Goal: Information Seeking & Learning: Learn about a topic

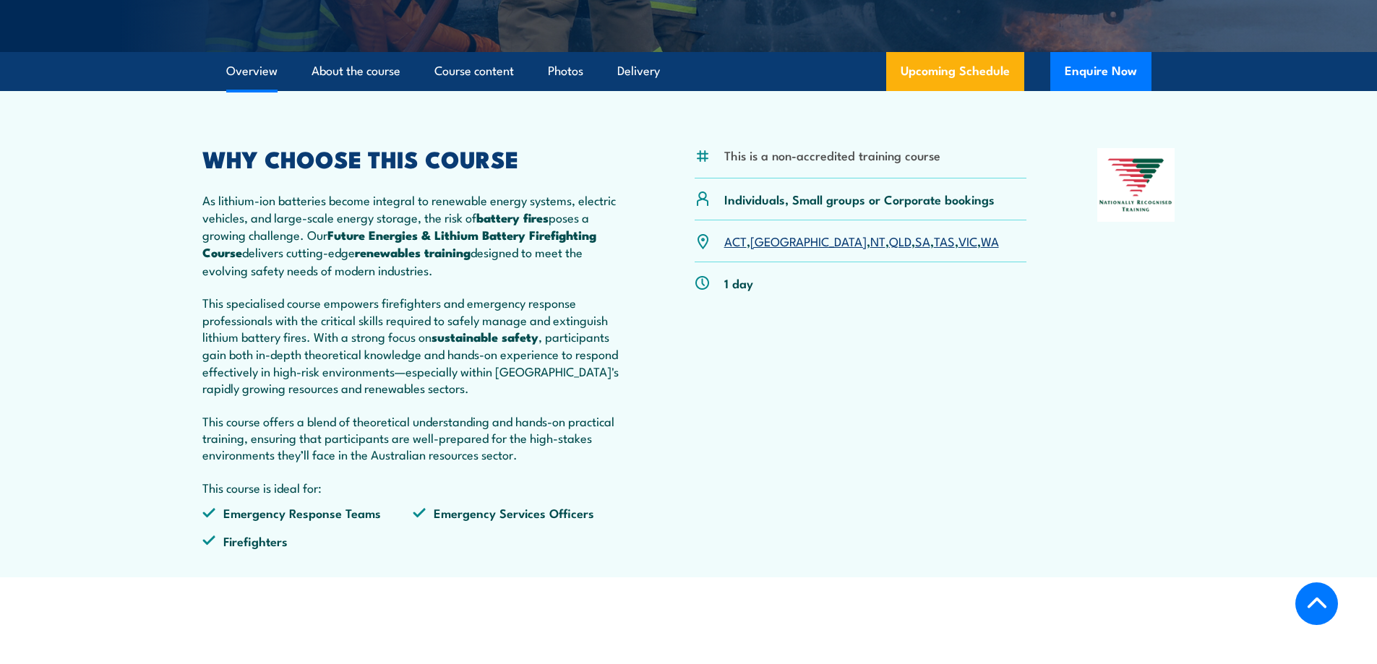
scroll to position [434, 0]
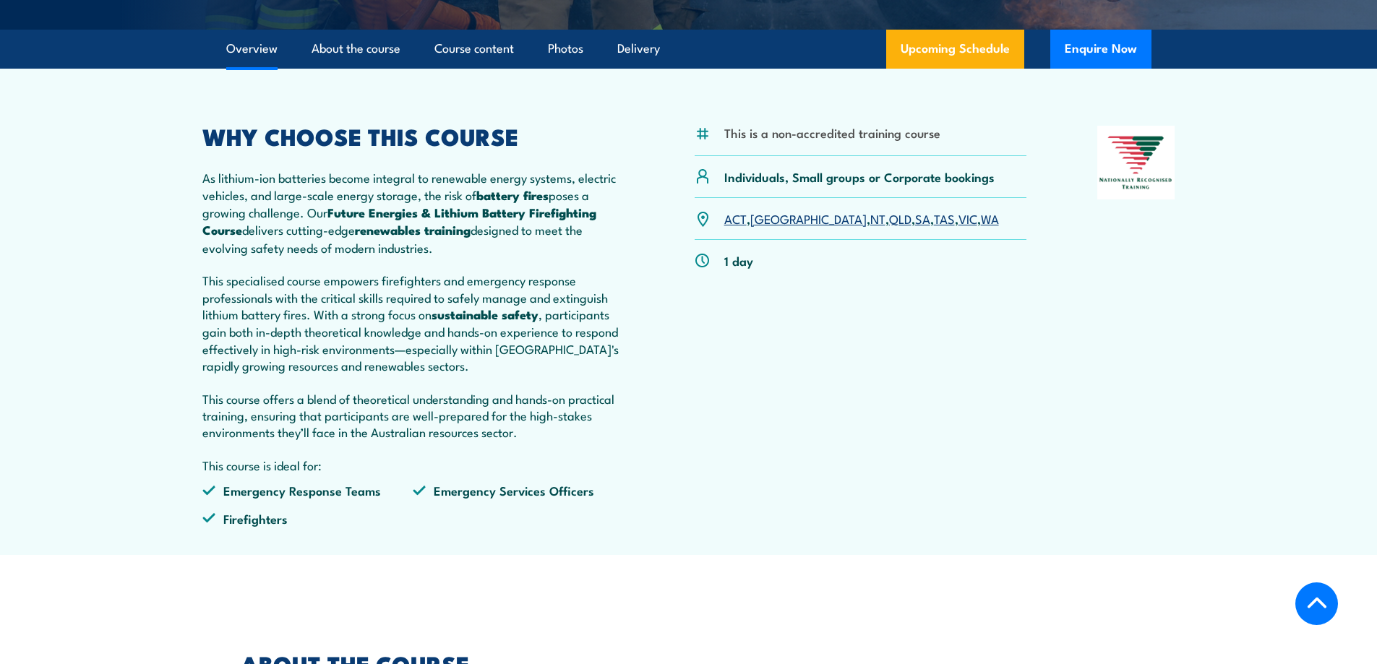
click at [915, 227] on link "SA" at bounding box center [922, 218] width 15 height 17
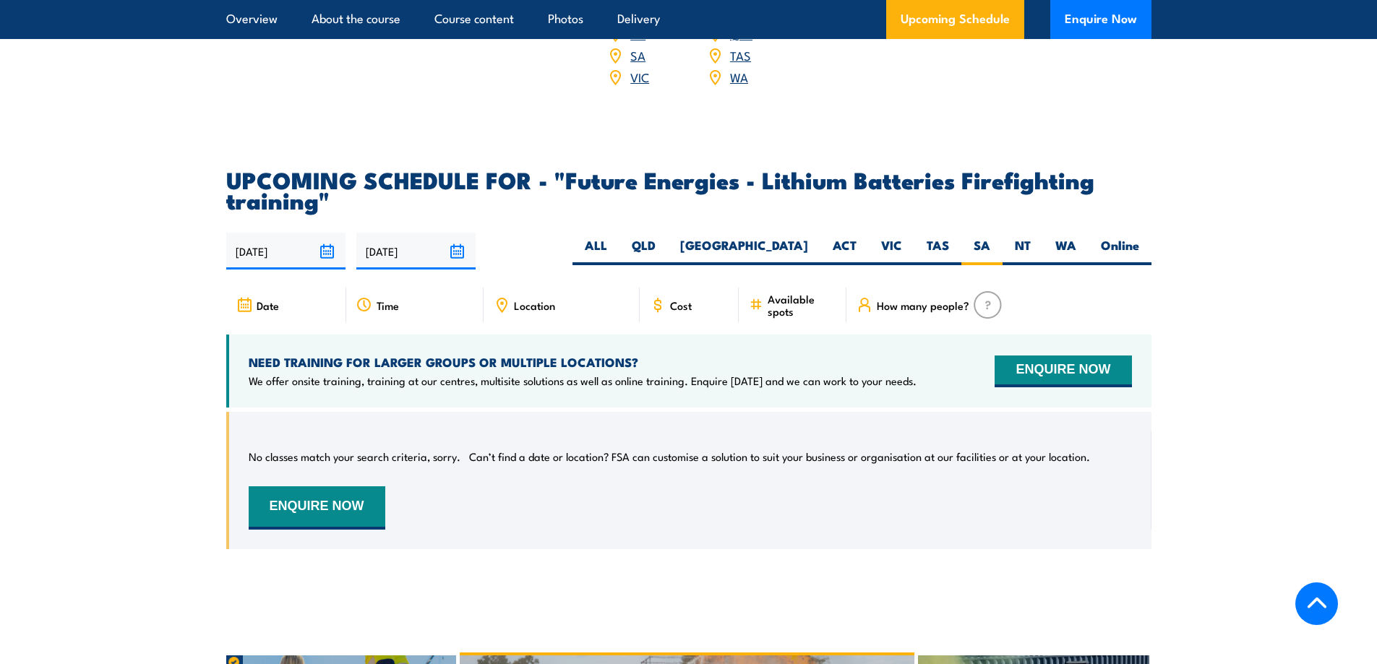
scroll to position [2594, 0]
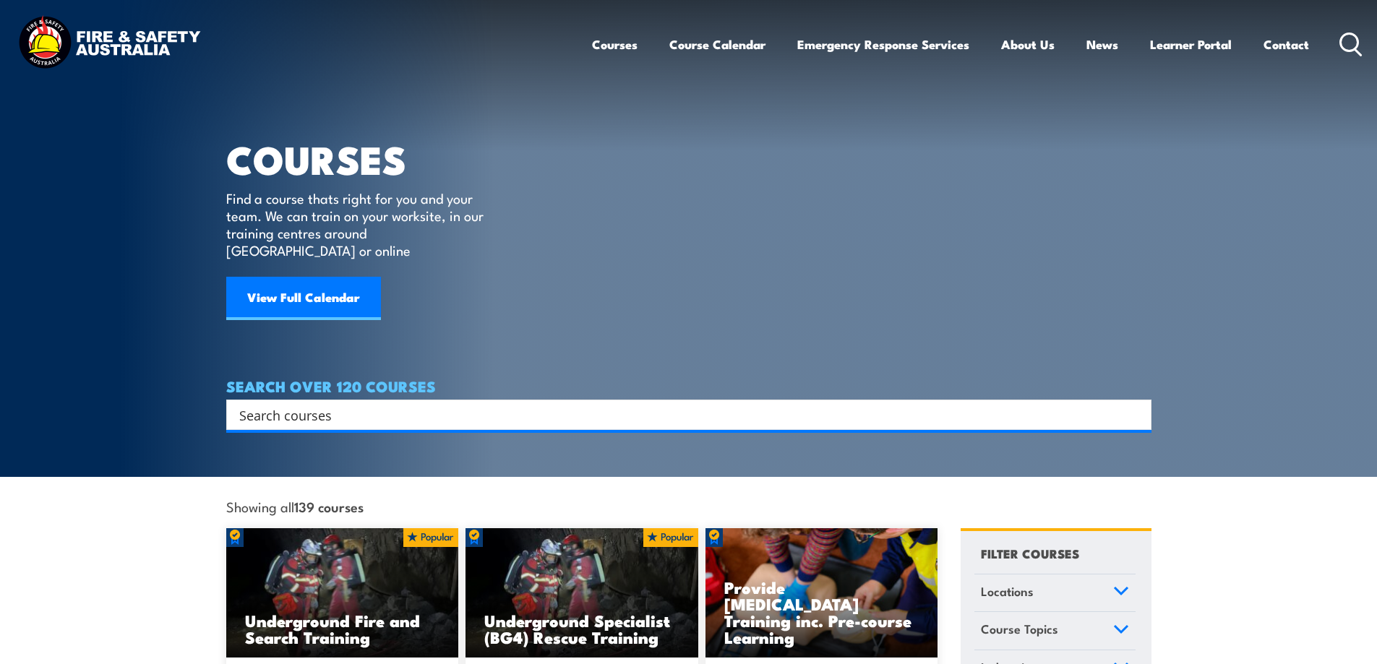
click at [317, 406] on input "Search input" at bounding box center [679, 415] width 880 height 22
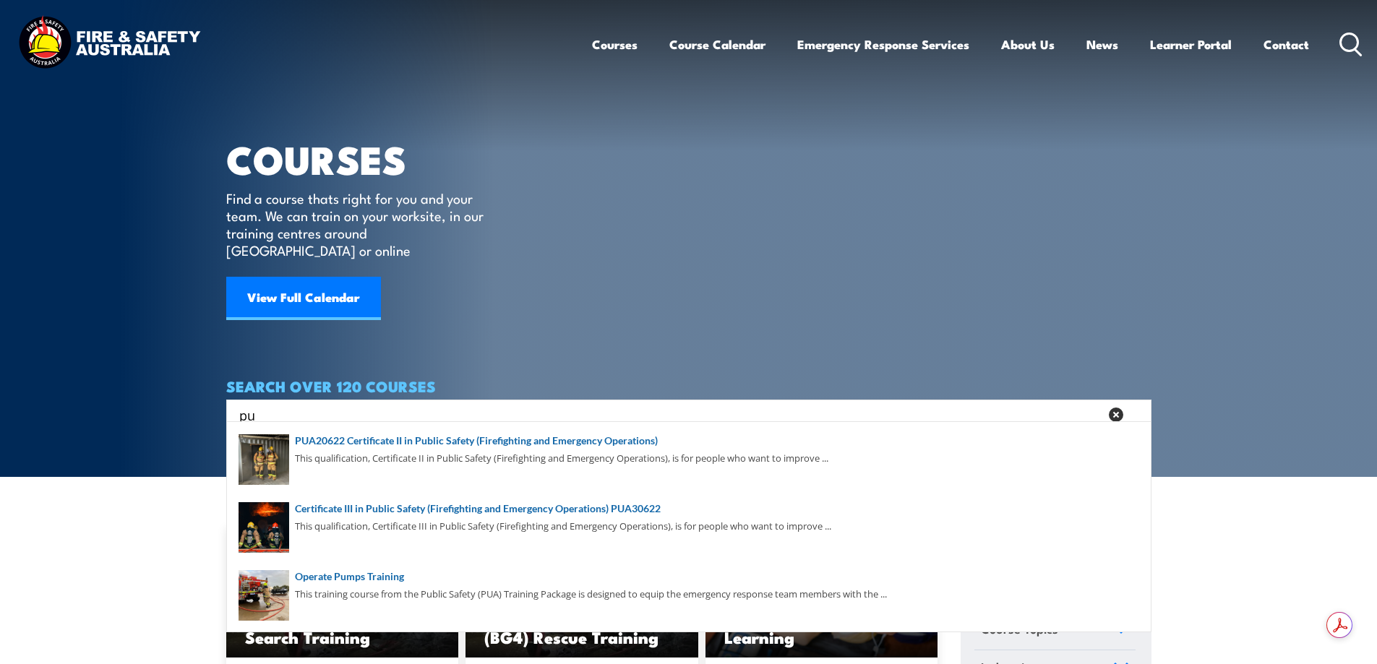
type input "p"
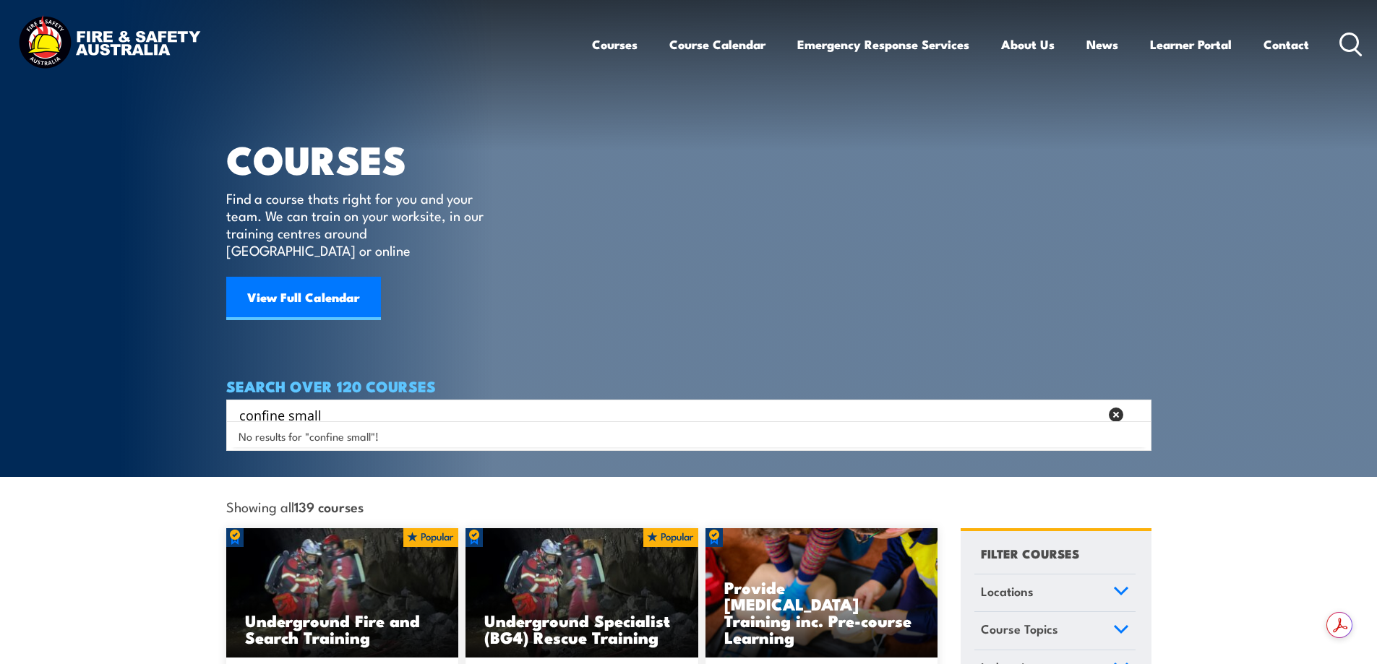
type input "confine small"
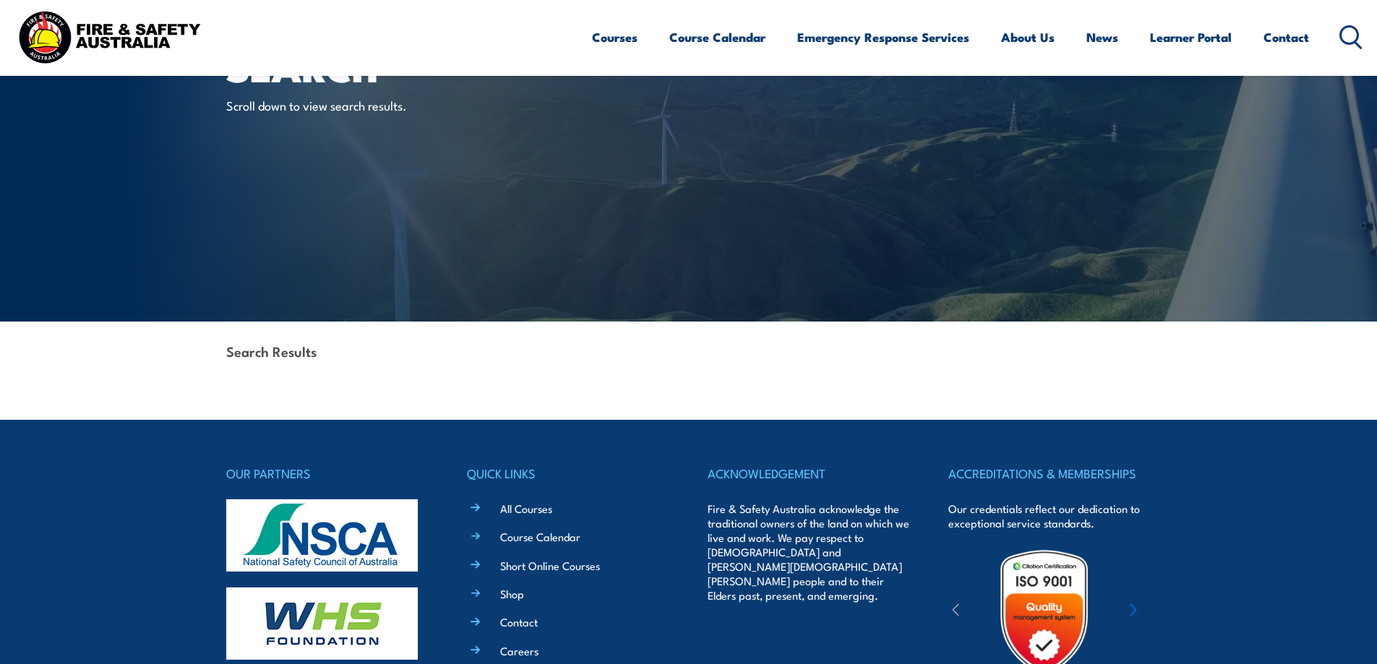
scroll to position [289, 0]
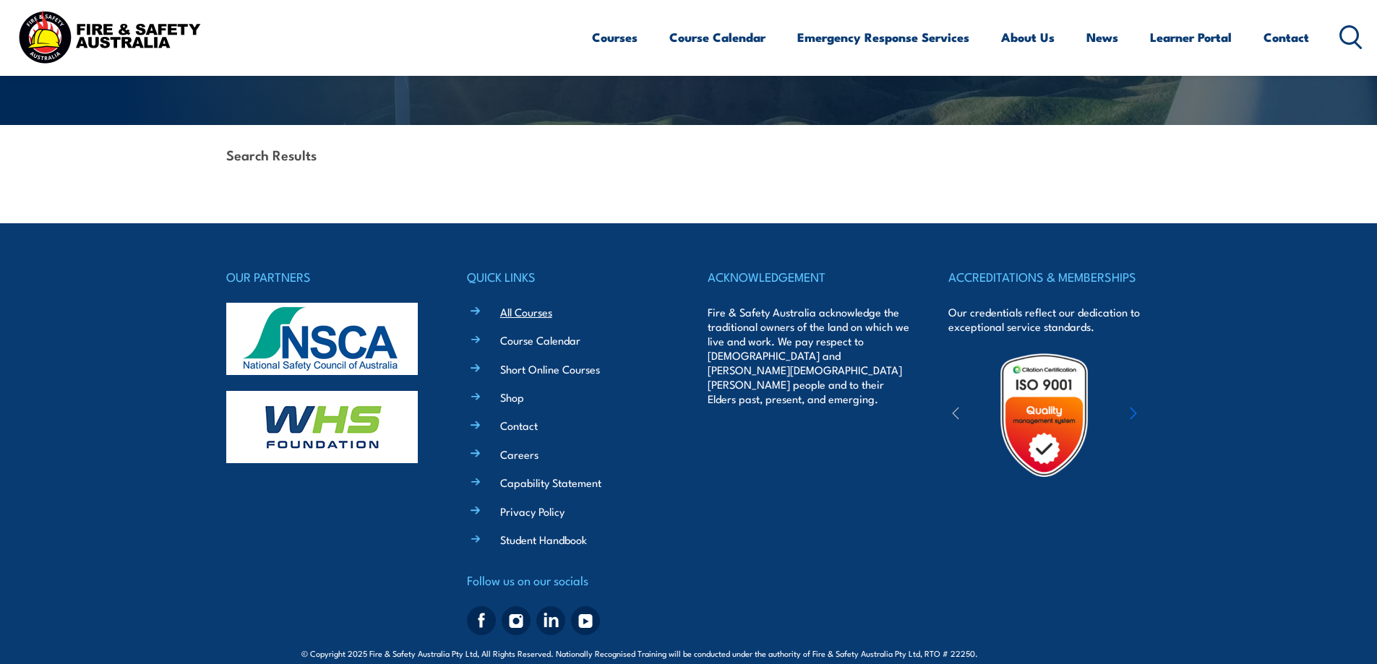
click at [523, 313] on link "All Courses" at bounding box center [526, 311] width 52 height 15
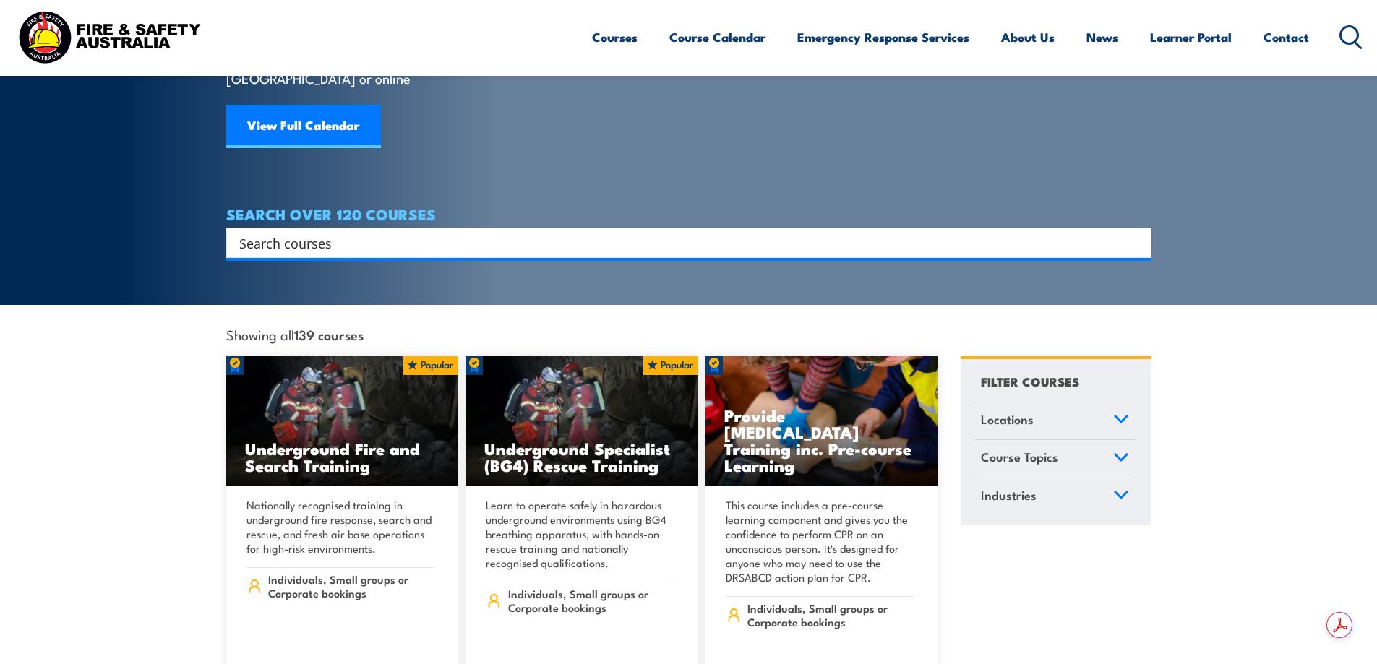
scroll to position [434, 0]
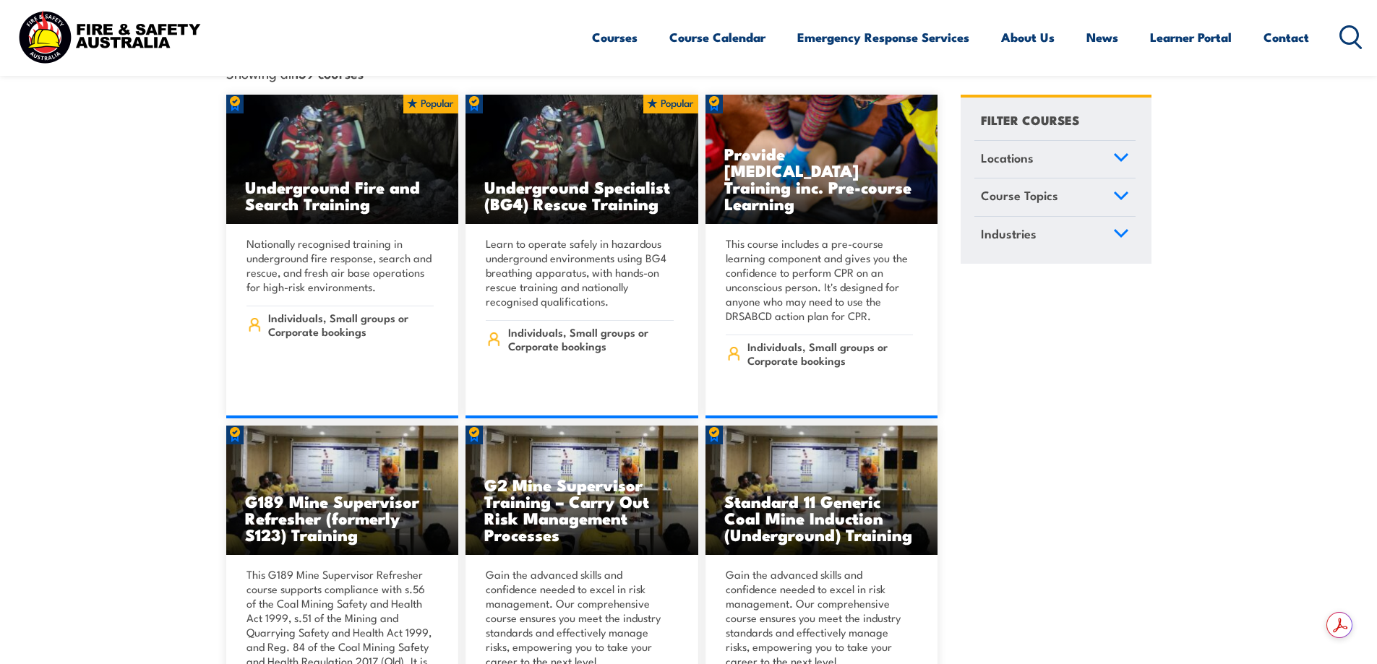
click at [1002, 148] on span "Locations" at bounding box center [1007, 158] width 53 height 20
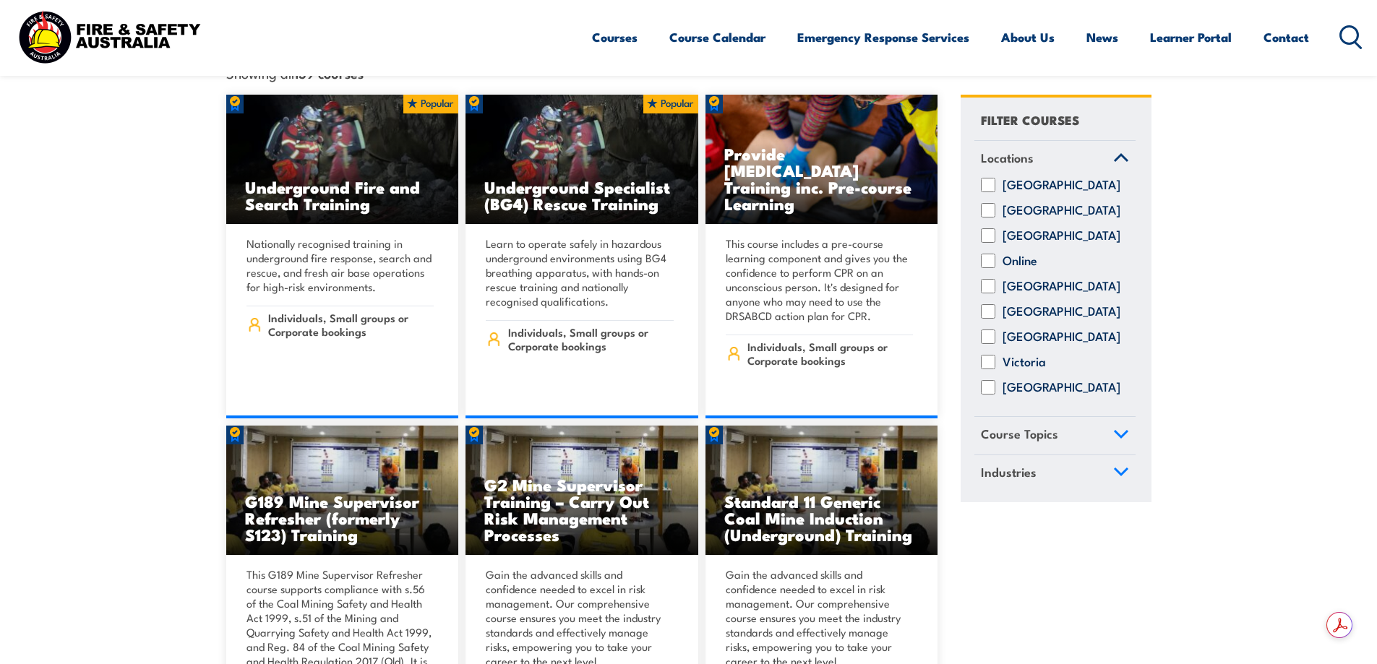
click at [987, 304] on input "South Australia" at bounding box center [988, 311] width 14 height 14
checkbox input "true"
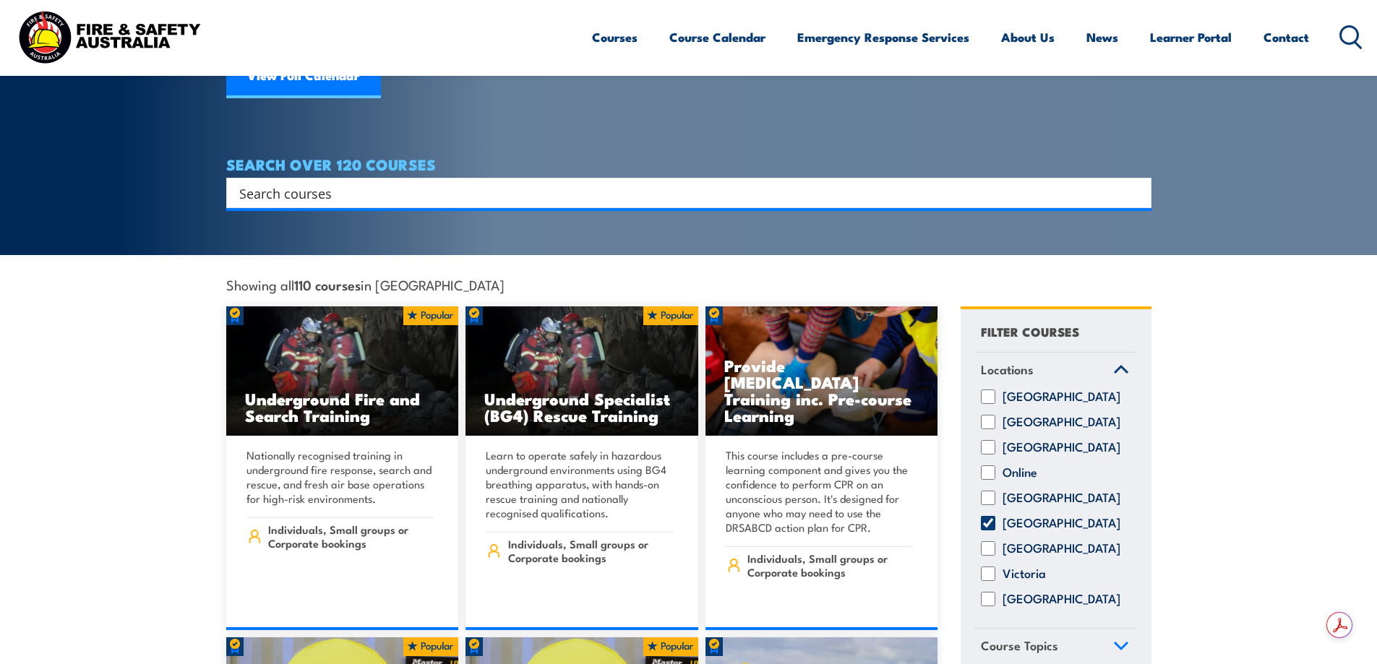
scroll to position [506, 0]
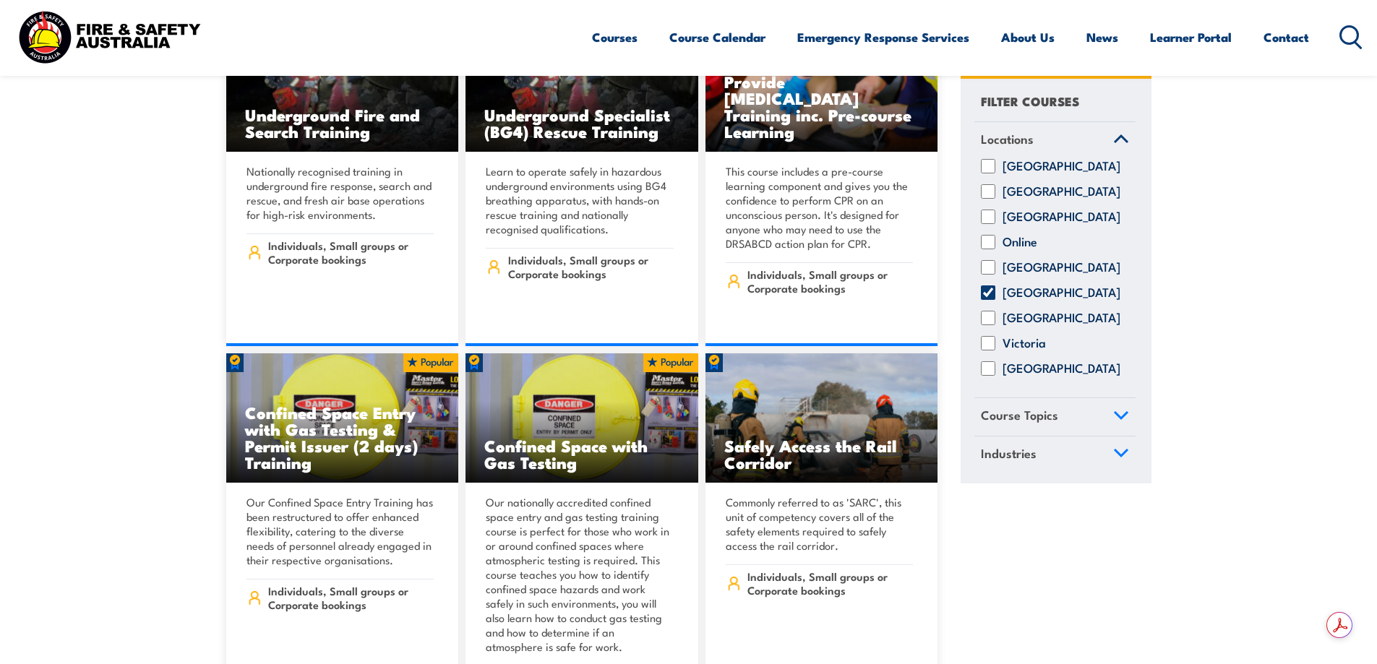
click at [1021, 426] on span "Course Topics" at bounding box center [1019, 416] width 77 height 20
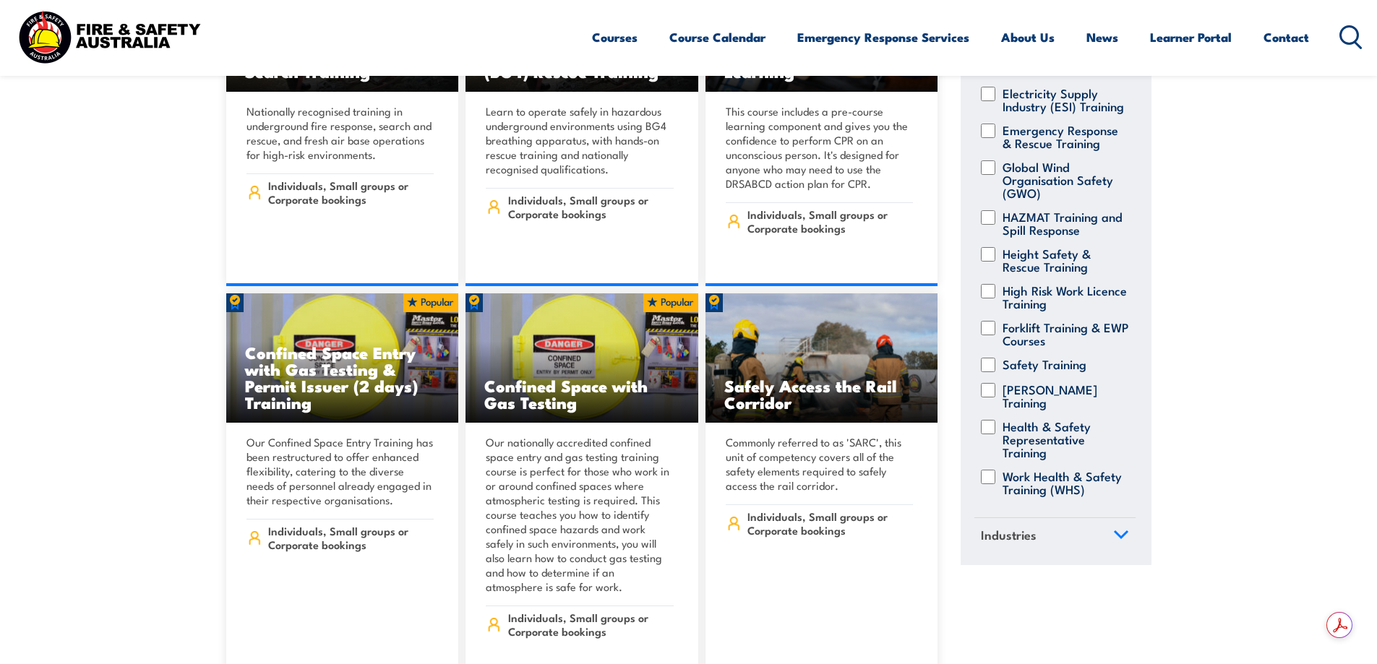
scroll to position [650, 0]
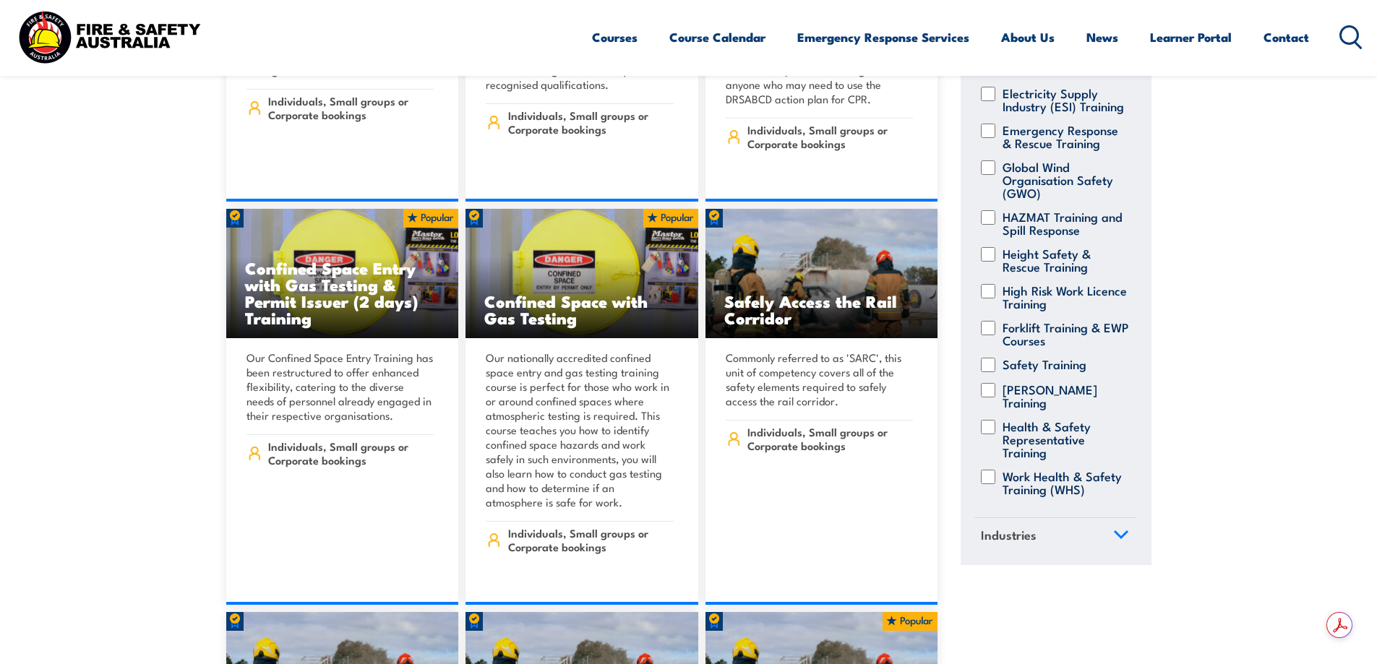
click at [1018, 365] on label "Safety Training" at bounding box center [1044, 365] width 84 height 14
click at [995, 365] on input "Safety Training" at bounding box center [988, 365] width 14 height 14
checkbox input "true"
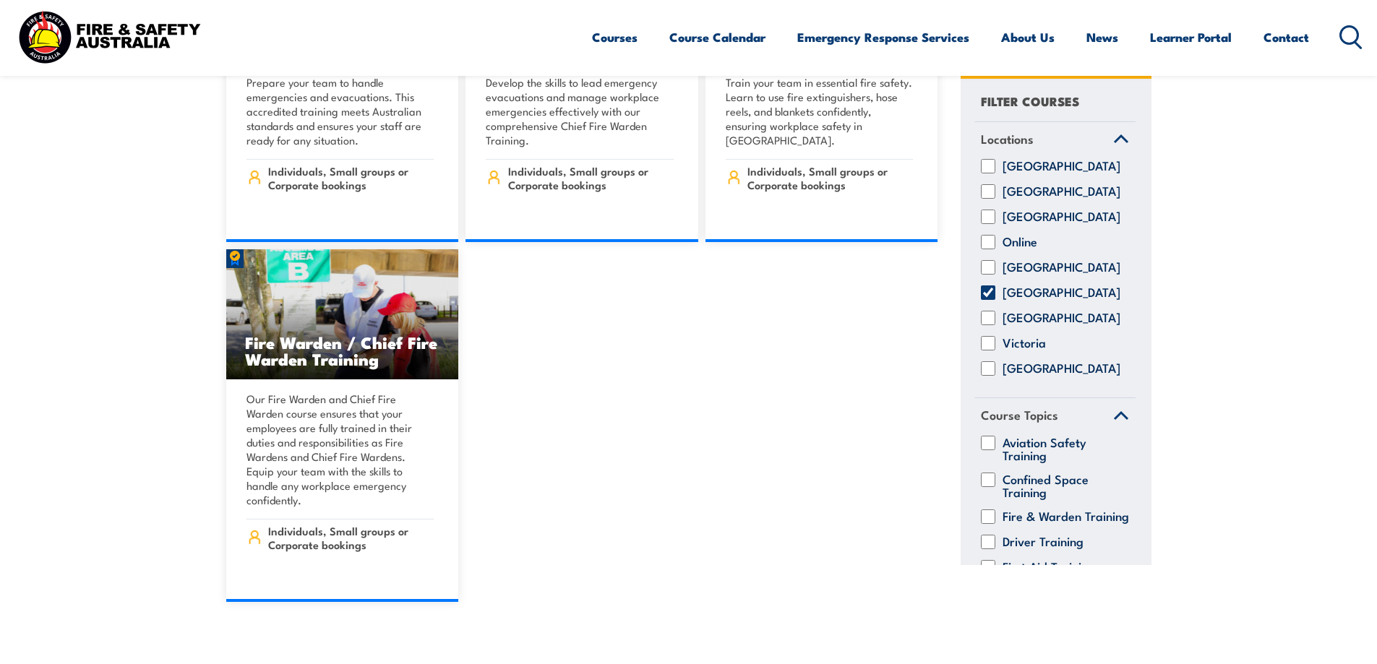
scroll to position [13855, 0]
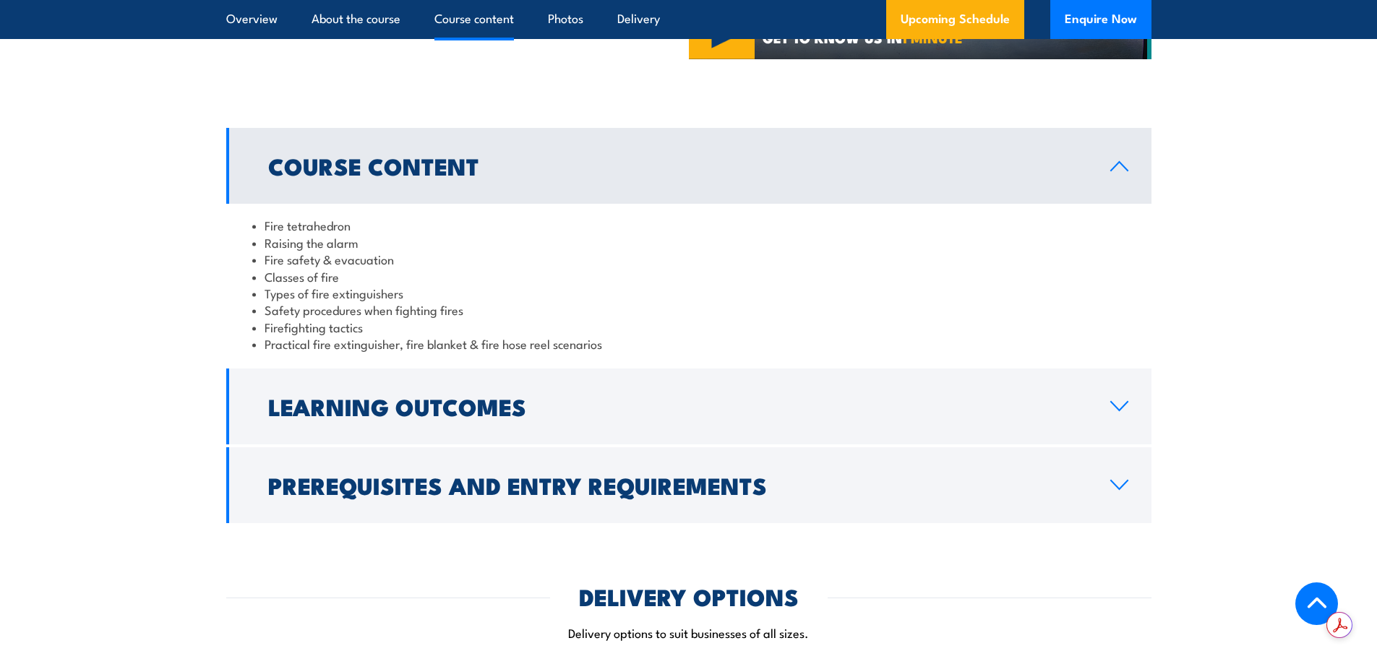
scroll to position [1301, 0]
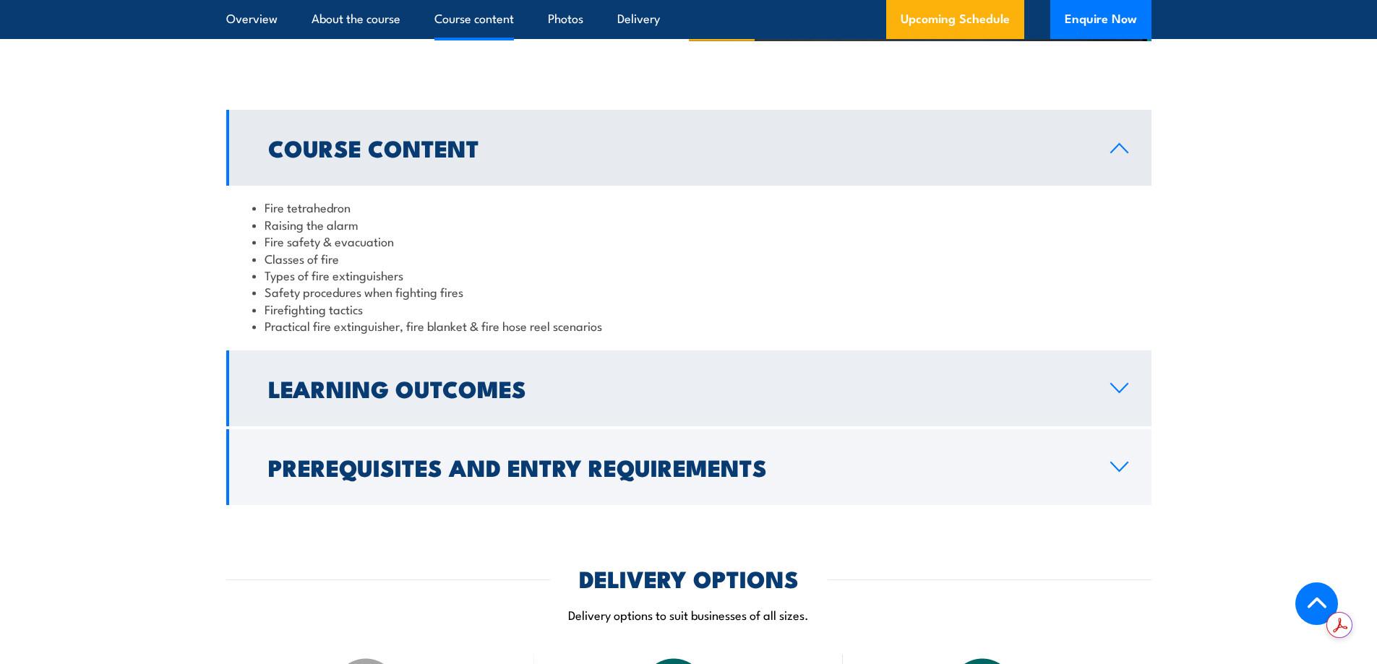
click at [423, 382] on h2 "Learning Outcomes" at bounding box center [677, 388] width 819 height 20
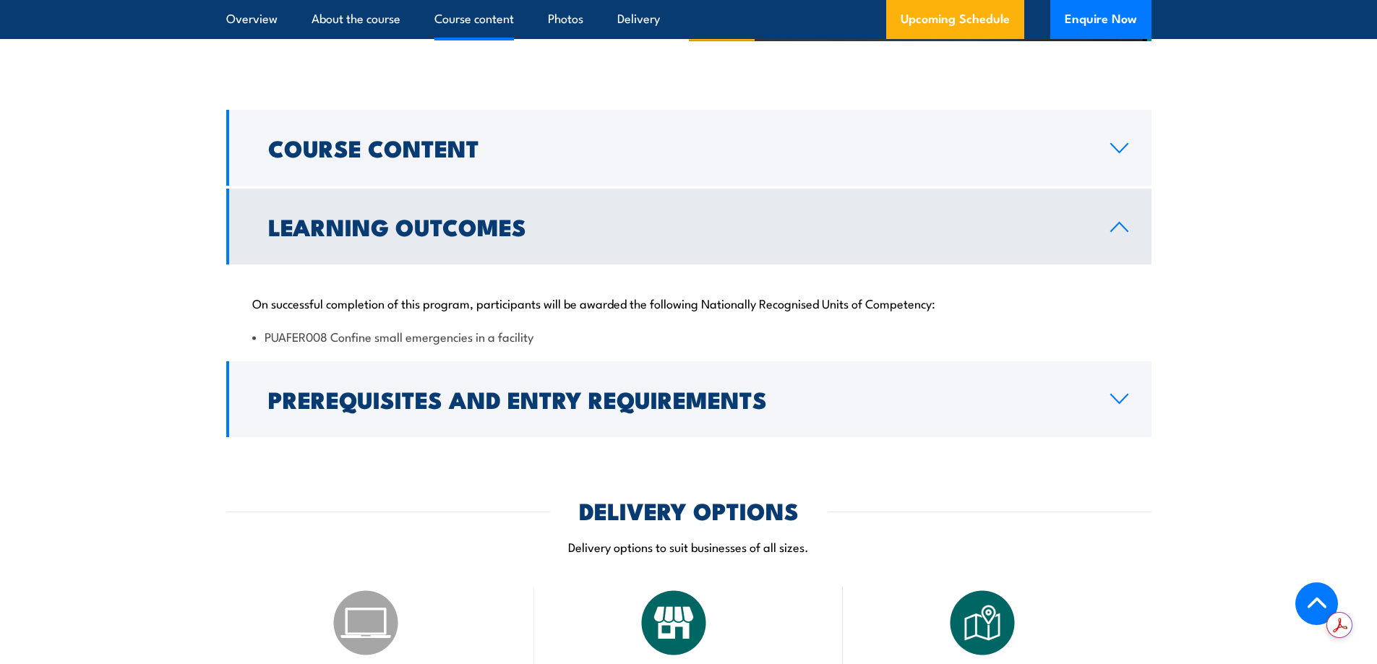
click at [423, 389] on h2 "Prerequisites and Entry Requirements" at bounding box center [677, 399] width 819 height 20
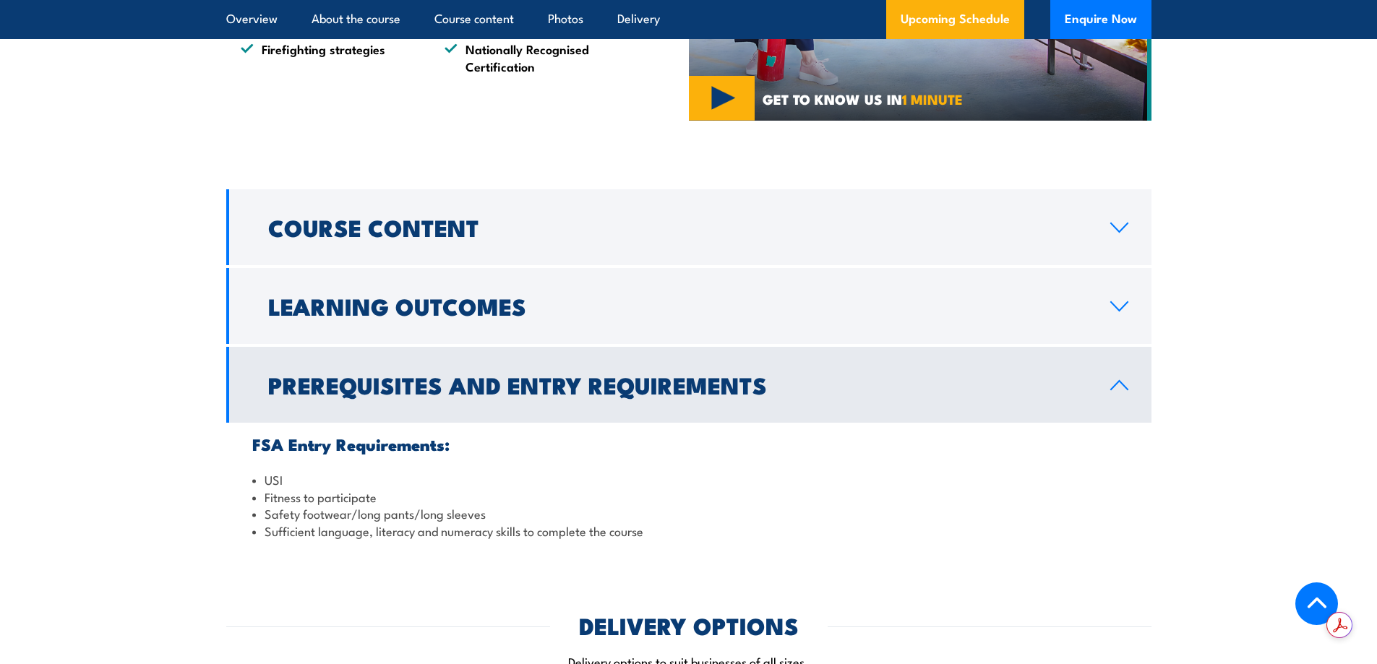
scroll to position [1229, 0]
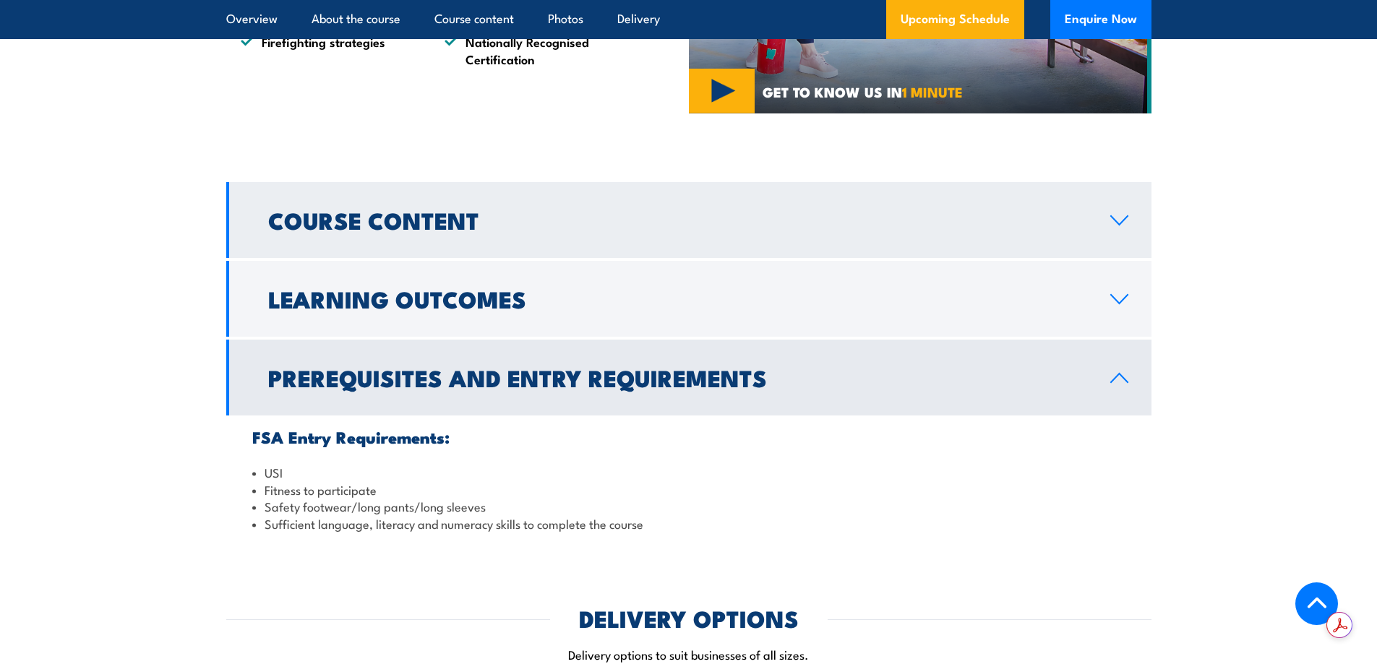
click at [497, 222] on h2 "Course Content" at bounding box center [677, 220] width 819 height 20
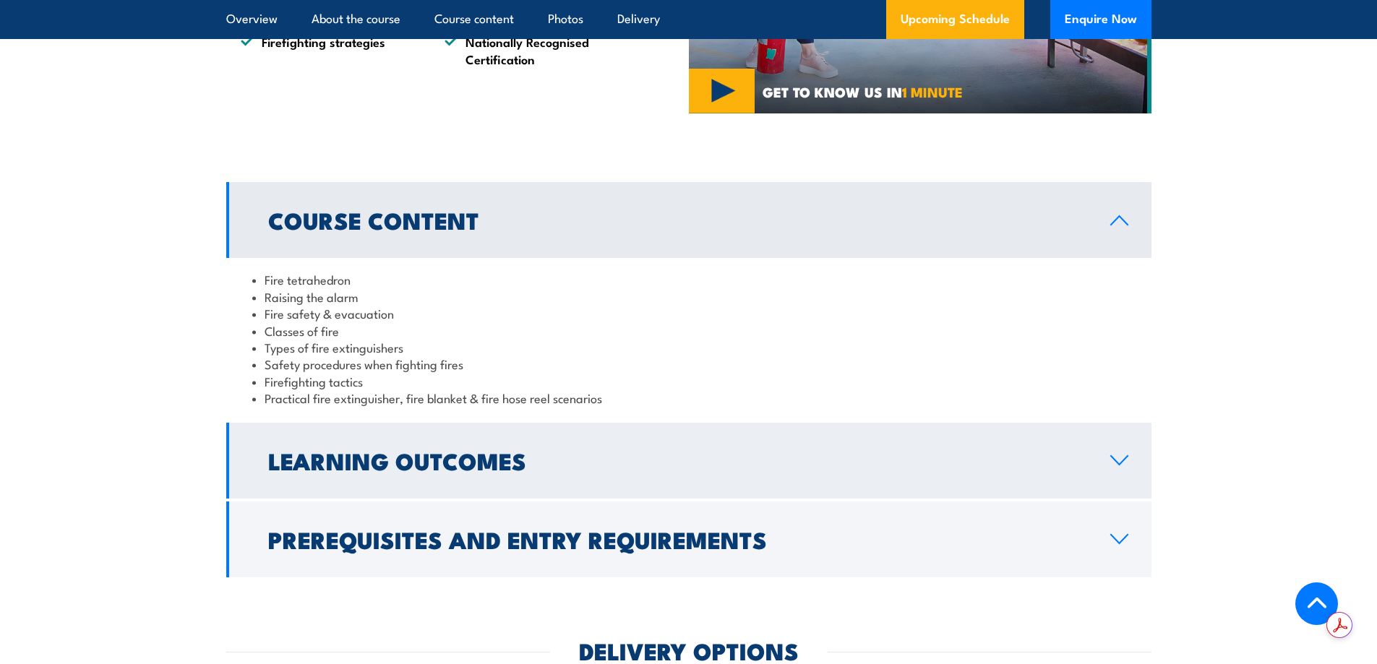
click at [442, 462] on h2 "Learning Outcomes" at bounding box center [677, 460] width 819 height 20
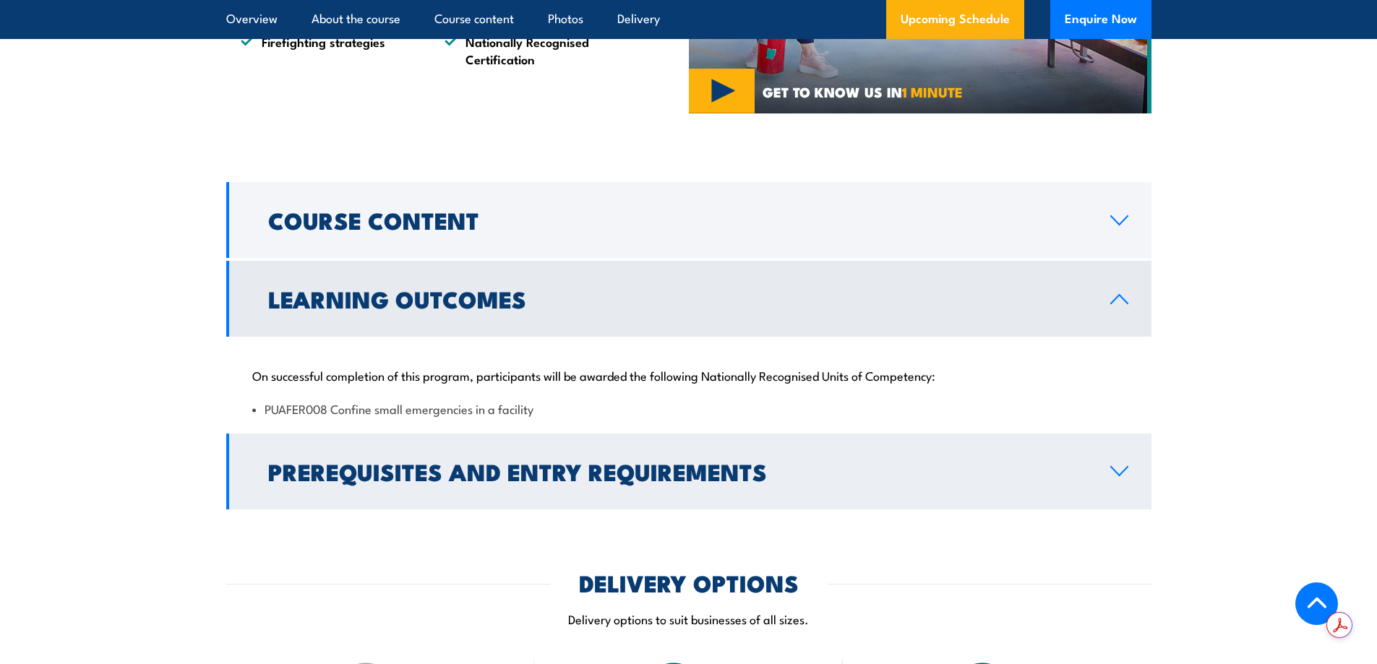
click at [442, 461] on h2 "Prerequisites and Entry Requirements" at bounding box center [677, 471] width 819 height 20
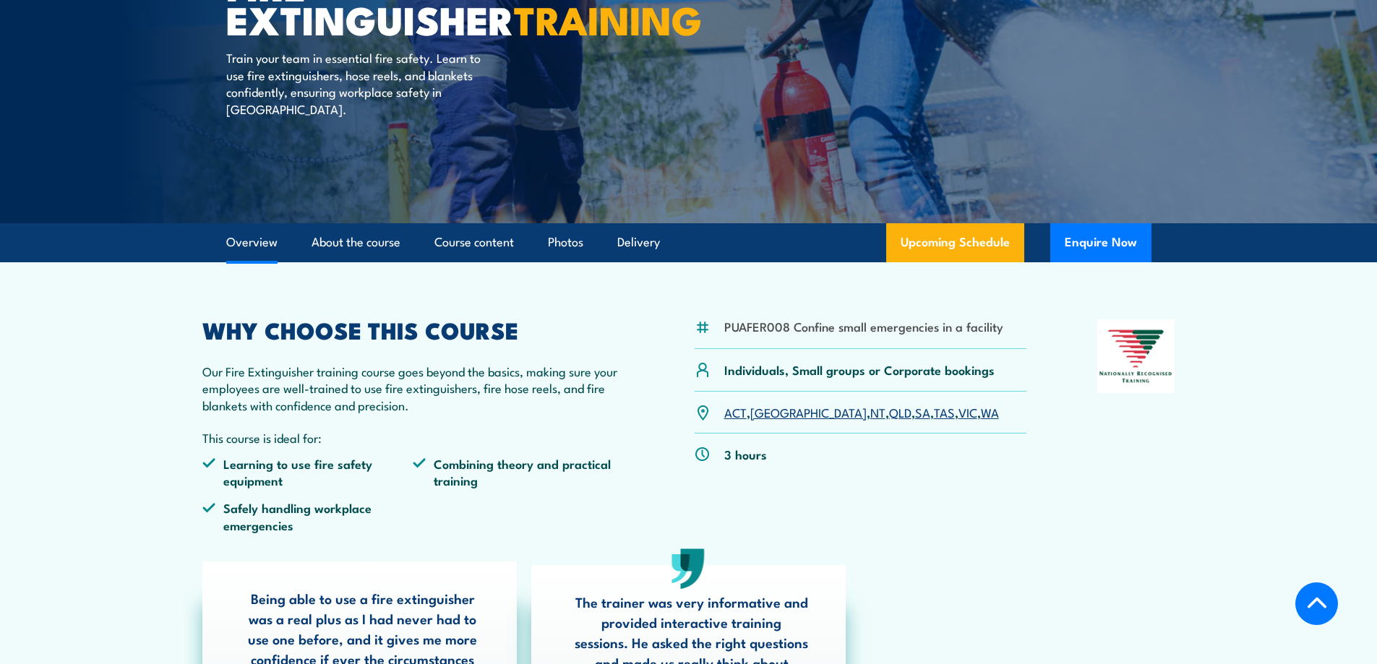
scroll to position [0, 0]
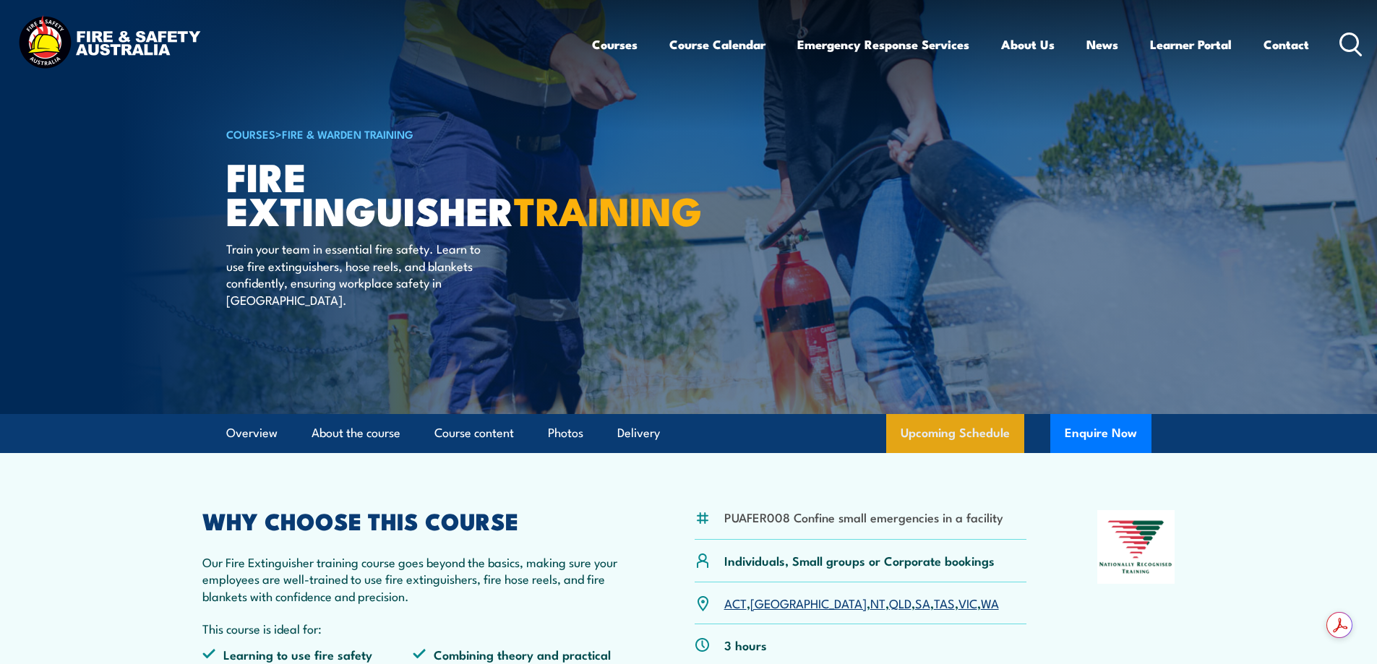
click at [952, 433] on link "Upcoming Schedule" at bounding box center [955, 433] width 138 height 39
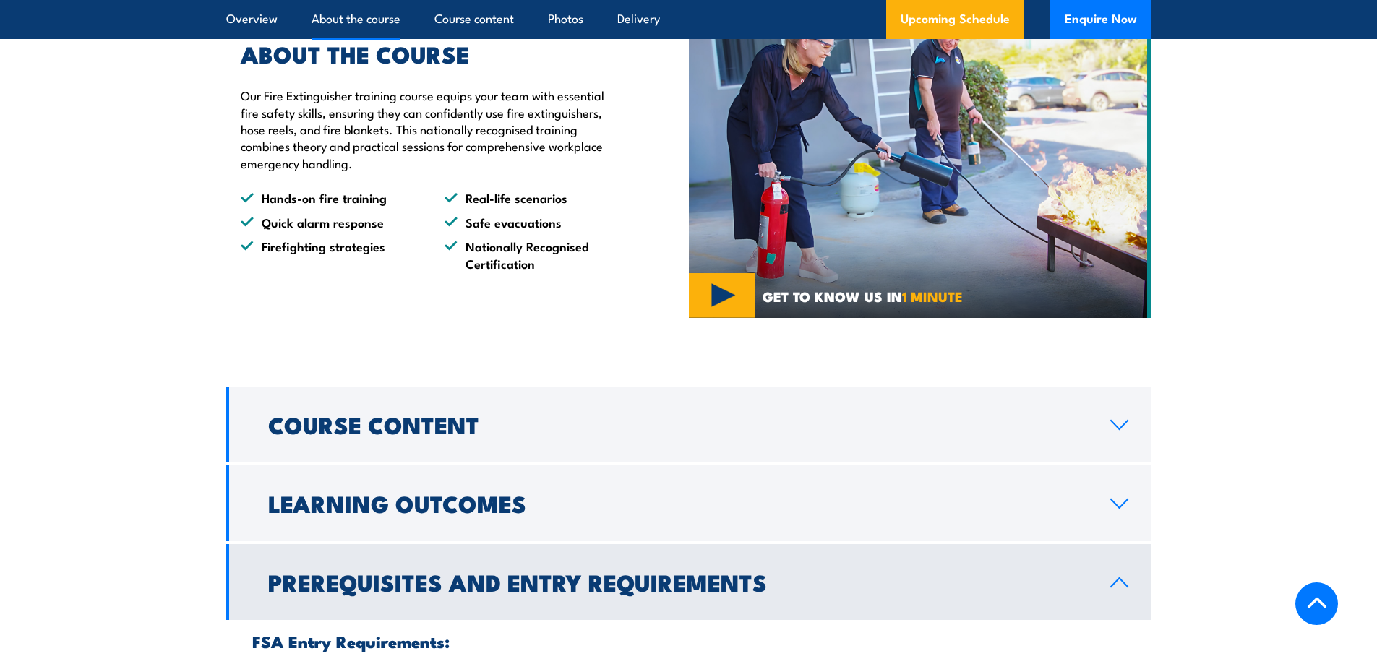
scroll to position [731, 0]
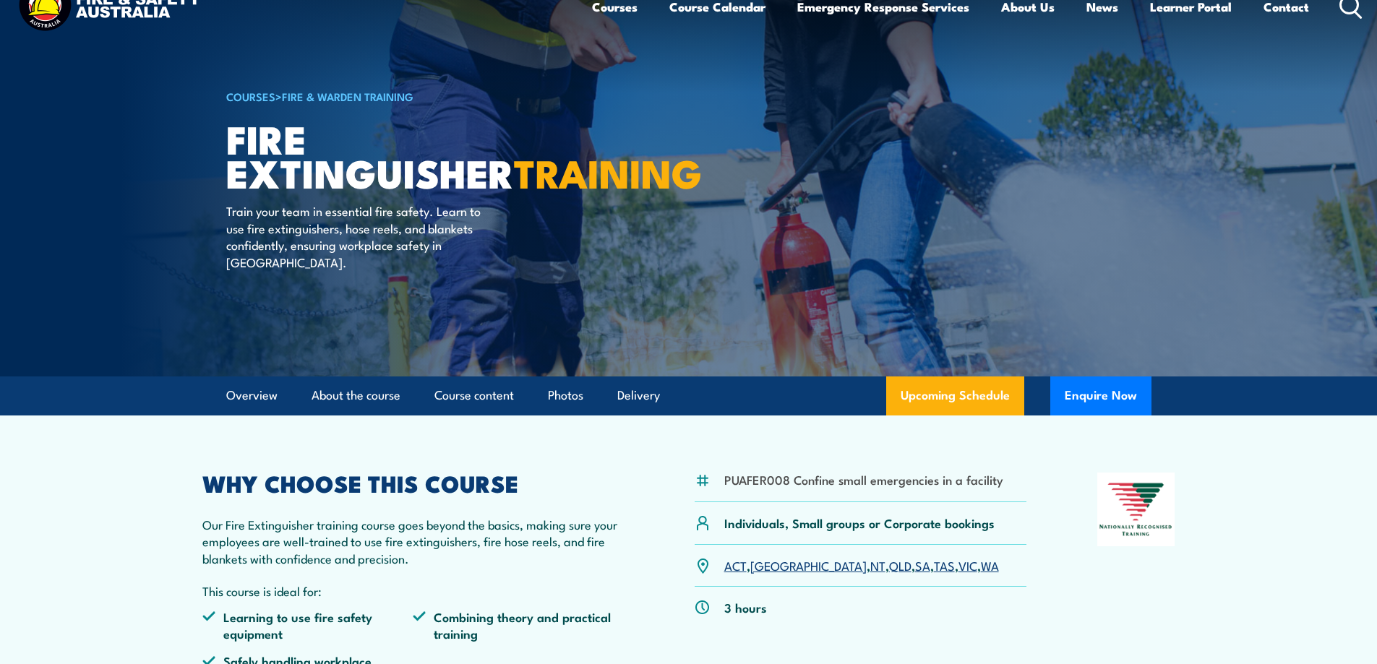
scroll to position [6, 0]
